Goal: Task Accomplishment & Management: Manage account settings

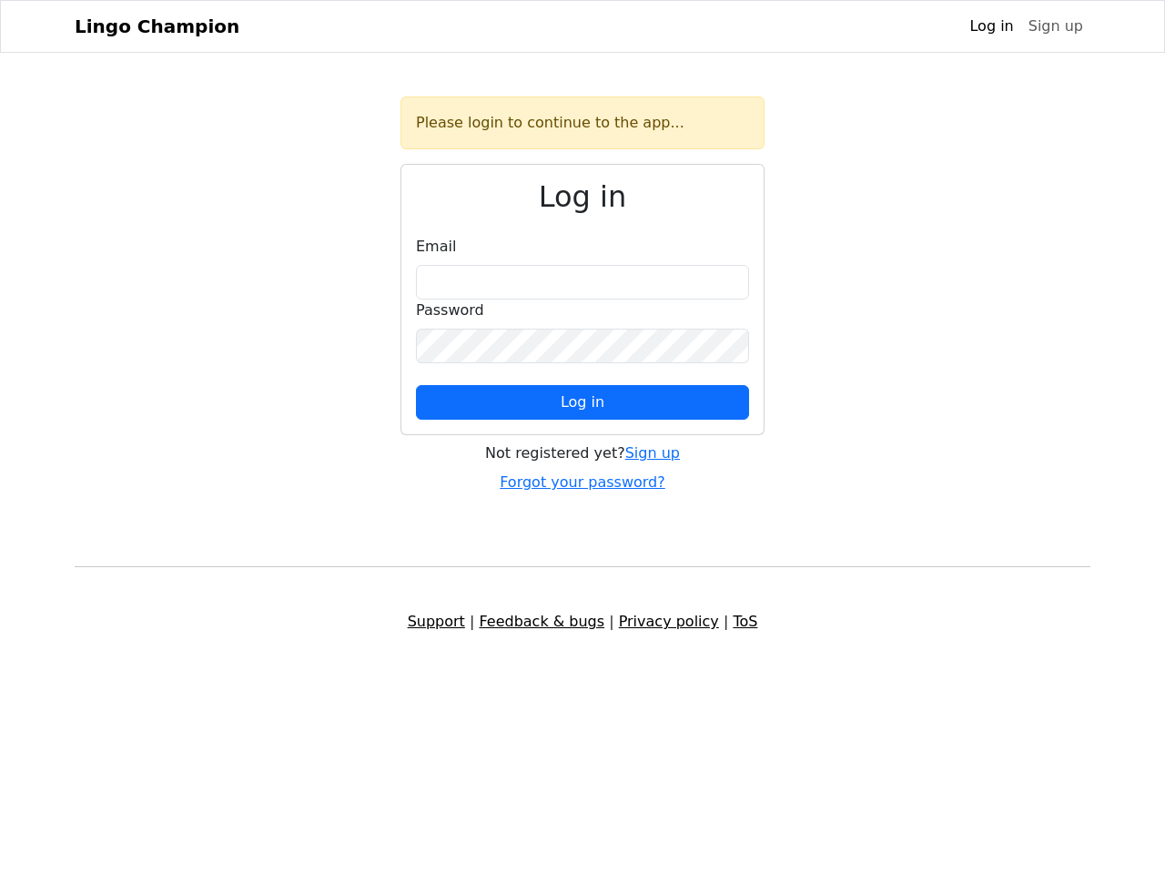
click at [583, 402] on span "Log in" at bounding box center [583, 401] width 44 height 17
